Goal: Task Accomplishment & Management: Manage account settings

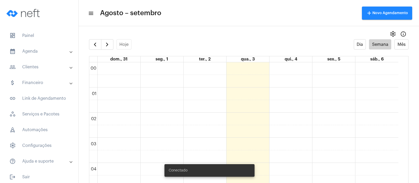
scroll to position [413, 0]
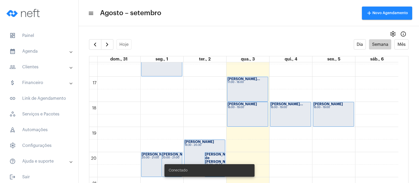
click at [242, 83] on div "17:00 - 18:00" at bounding box center [248, 82] width 40 height 3
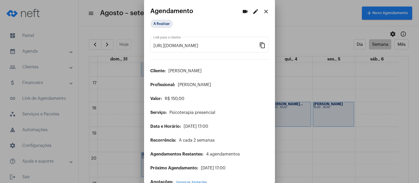
click at [253, 11] on mat-icon "edit" at bounding box center [256, 11] width 6 height 6
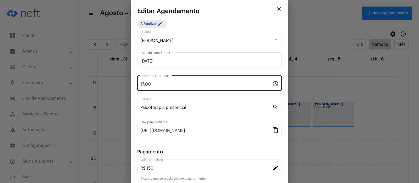
click at [154, 80] on div "17:00 Horário (ex: 18:00) *" at bounding box center [206, 82] width 132 height 17
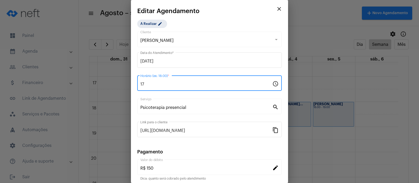
type input "1"
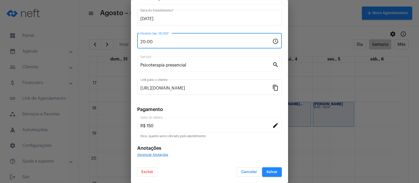
type input "20:00"
click at [267, 172] on span "Salvar" at bounding box center [272, 172] width 11 height 4
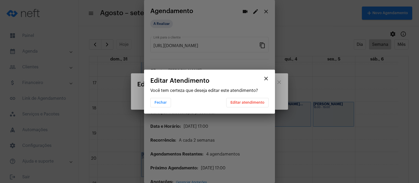
scroll to position [0, 0]
click at [251, 100] on button "Editar atendimento" at bounding box center [247, 102] width 42 height 9
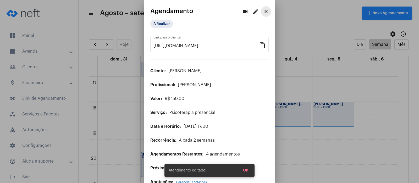
click at [263, 12] on mat-icon "close" at bounding box center [266, 11] width 6 height 6
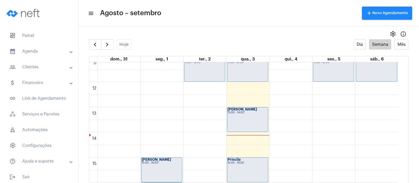
scroll to position [217, 0]
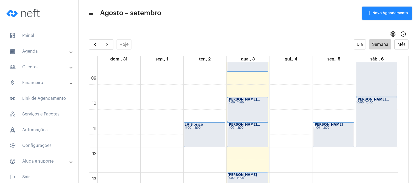
click at [248, 139] on div "[PERSON_NAME]... 11:00 - 12:00" at bounding box center [247, 135] width 41 height 24
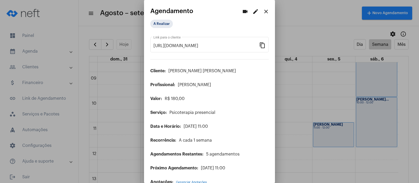
click at [253, 13] on mat-icon "edit" at bounding box center [256, 11] width 6 height 6
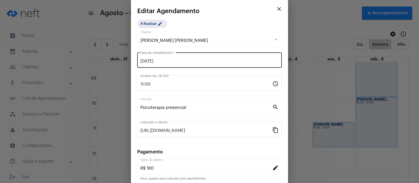
click at [166, 58] on div "[DATE] Data do Atendimento *" at bounding box center [209, 59] width 138 height 17
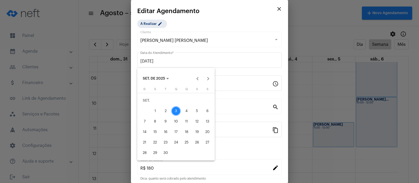
click at [196, 114] on div "5" at bounding box center [196, 110] width 9 height 9
type input "[DATE]"
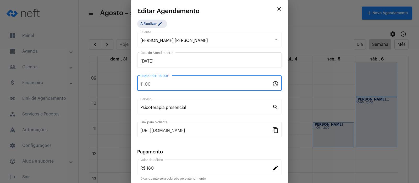
drag, startPoint x: 154, startPoint y: 86, endPoint x: 140, endPoint y: 84, distance: 13.7
click at [140, 84] on div "11:00 Horário (ex: 18:00) * schedule" at bounding box center [209, 82] width 145 height 17
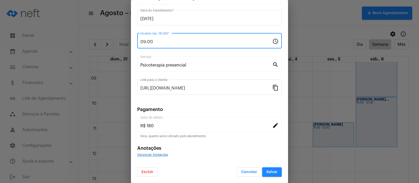
type input "09:00"
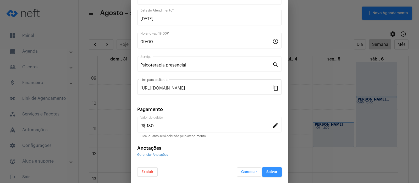
click at [268, 173] on span "Salvar" at bounding box center [272, 172] width 11 height 4
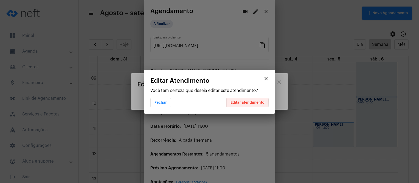
click at [238, 101] on span "Editar atendimento" at bounding box center [248, 103] width 34 height 4
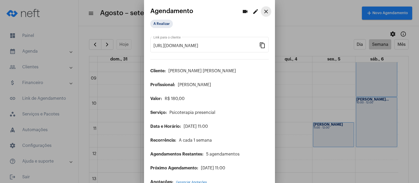
click at [263, 8] on mat-icon "close" at bounding box center [266, 11] width 6 height 6
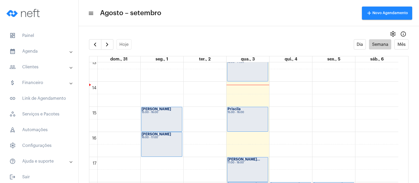
scroll to position [348, 0]
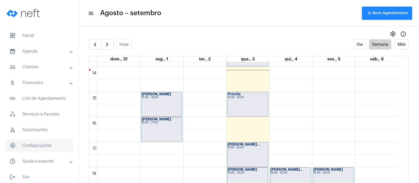
click at [42, 148] on span "settings Configurações" at bounding box center [39, 145] width 68 height 13
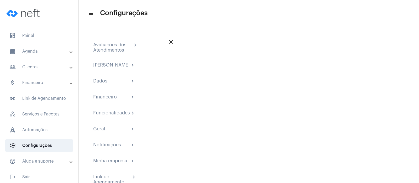
click at [39, 51] on mat-panel-title "calendar_month_outlined Agenda" at bounding box center [39, 51] width 61 height 6
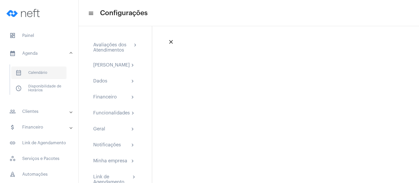
click at [44, 73] on span "calendar_month_outlined Calendário" at bounding box center [38, 73] width 55 height 13
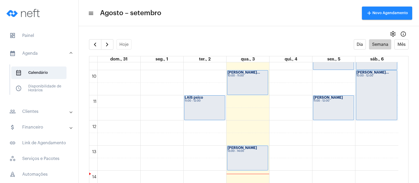
scroll to position [112, 0]
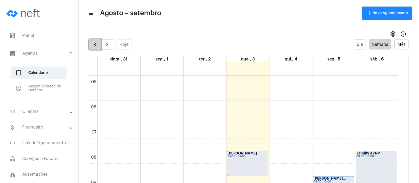
click at [98, 42] on span "button" at bounding box center [95, 44] width 6 height 6
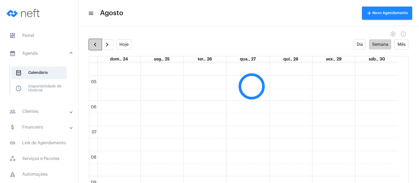
scroll to position [151, 0]
click at [97, 43] on span "button" at bounding box center [95, 44] width 6 height 6
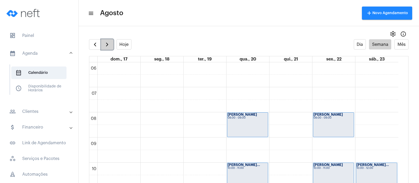
click at [105, 42] on span "button" at bounding box center [107, 44] width 6 height 6
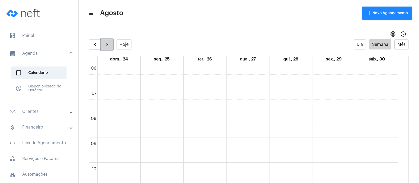
click at [105, 42] on span "button" at bounding box center [107, 44] width 6 height 6
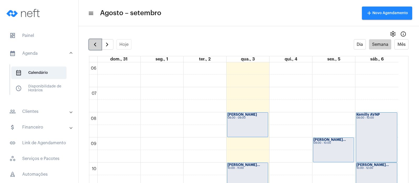
click at [93, 44] on span "button" at bounding box center [95, 44] width 6 height 6
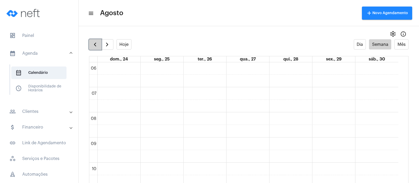
click at [93, 44] on span "button" at bounding box center [95, 44] width 6 height 6
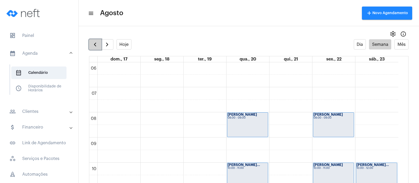
click at [93, 43] on span "button" at bounding box center [95, 44] width 6 height 6
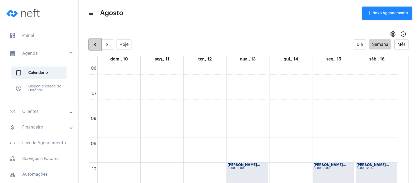
click at [93, 43] on span "button" at bounding box center [95, 44] width 6 height 6
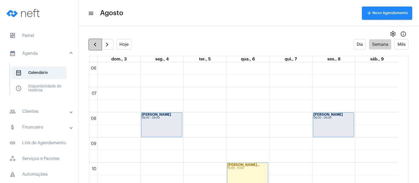
click at [93, 43] on span "button" at bounding box center [95, 44] width 6 height 6
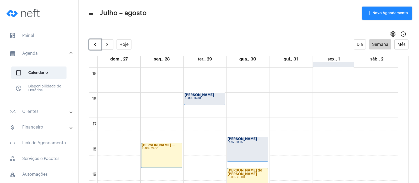
scroll to position [374, 0]
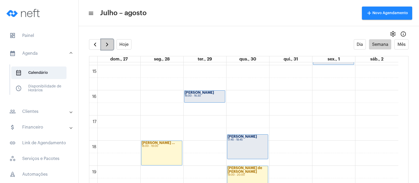
click at [108, 45] on span "button" at bounding box center [107, 44] width 6 height 6
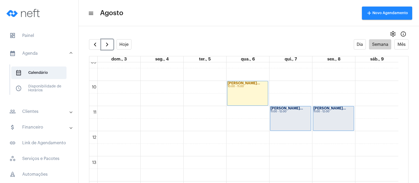
scroll to position [145, 0]
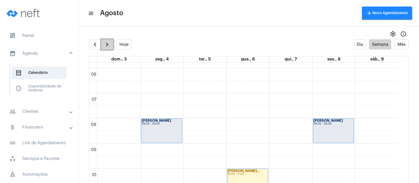
click at [110, 46] on span "button" at bounding box center [107, 44] width 6 height 6
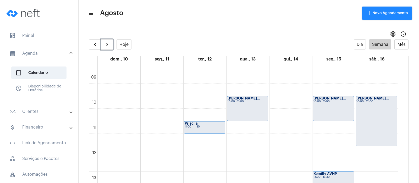
scroll to position [211, 0]
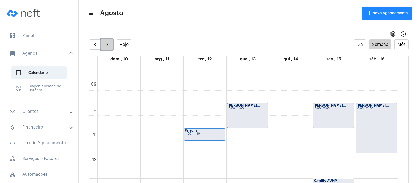
click at [108, 45] on span "button" at bounding box center [107, 44] width 6 height 6
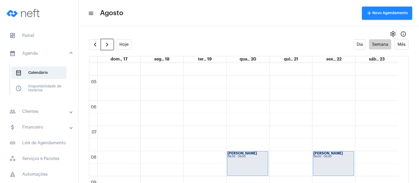
scroll to position [243, 0]
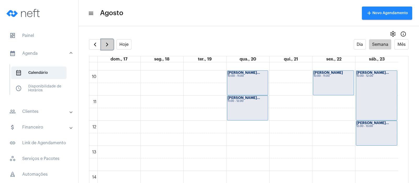
click at [111, 44] on button "button" at bounding box center [107, 44] width 12 height 10
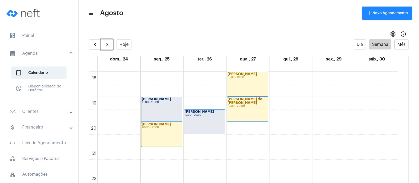
scroll to position [446, 0]
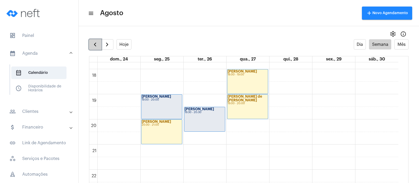
click at [97, 46] on span "button" at bounding box center [95, 44] width 6 height 6
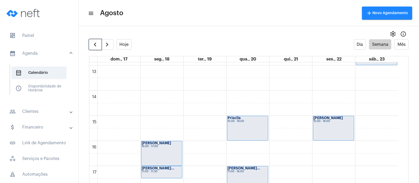
scroll to position [282, 0]
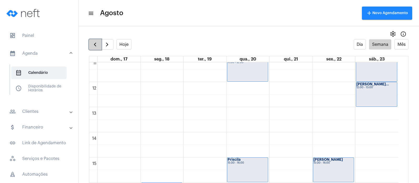
click at [95, 45] on span "button" at bounding box center [95, 44] width 6 height 6
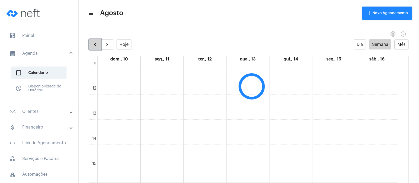
scroll to position [151, 0]
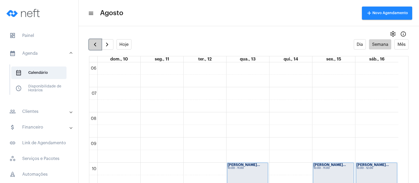
click at [95, 45] on span "button" at bounding box center [95, 44] width 6 height 6
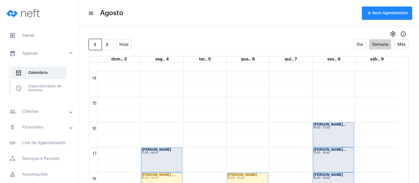
scroll to position [380, 0]
